Goal: Consume media (video, audio)

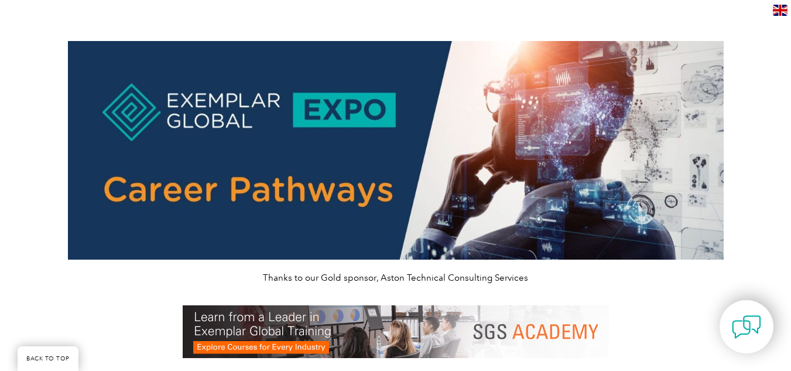
scroll to position [427, 0]
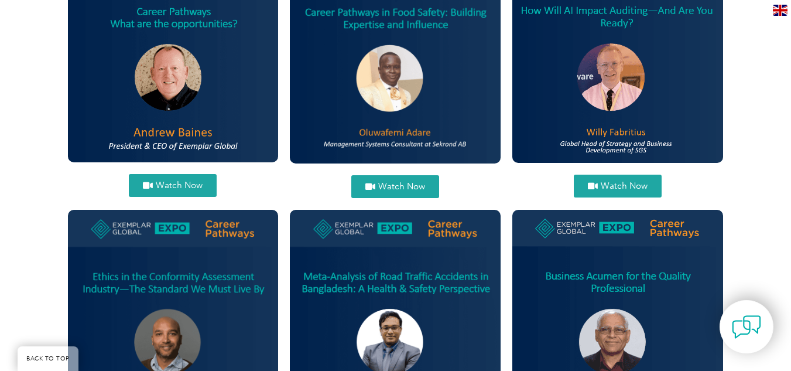
scroll to position [435, 0]
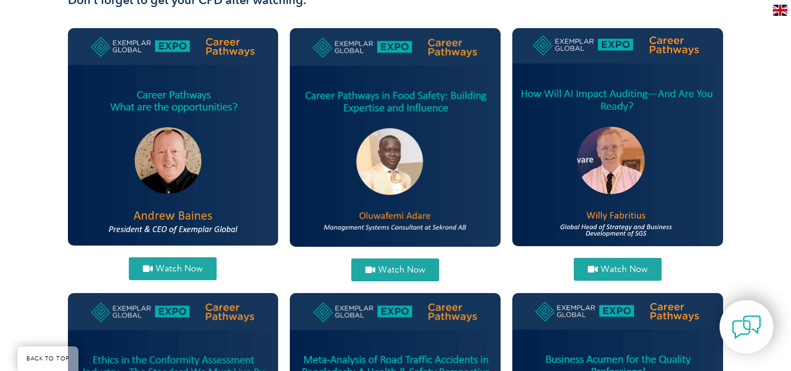
click at [396, 269] on span "Watch Now" at bounding box center [401, 269] width 47 height 9
